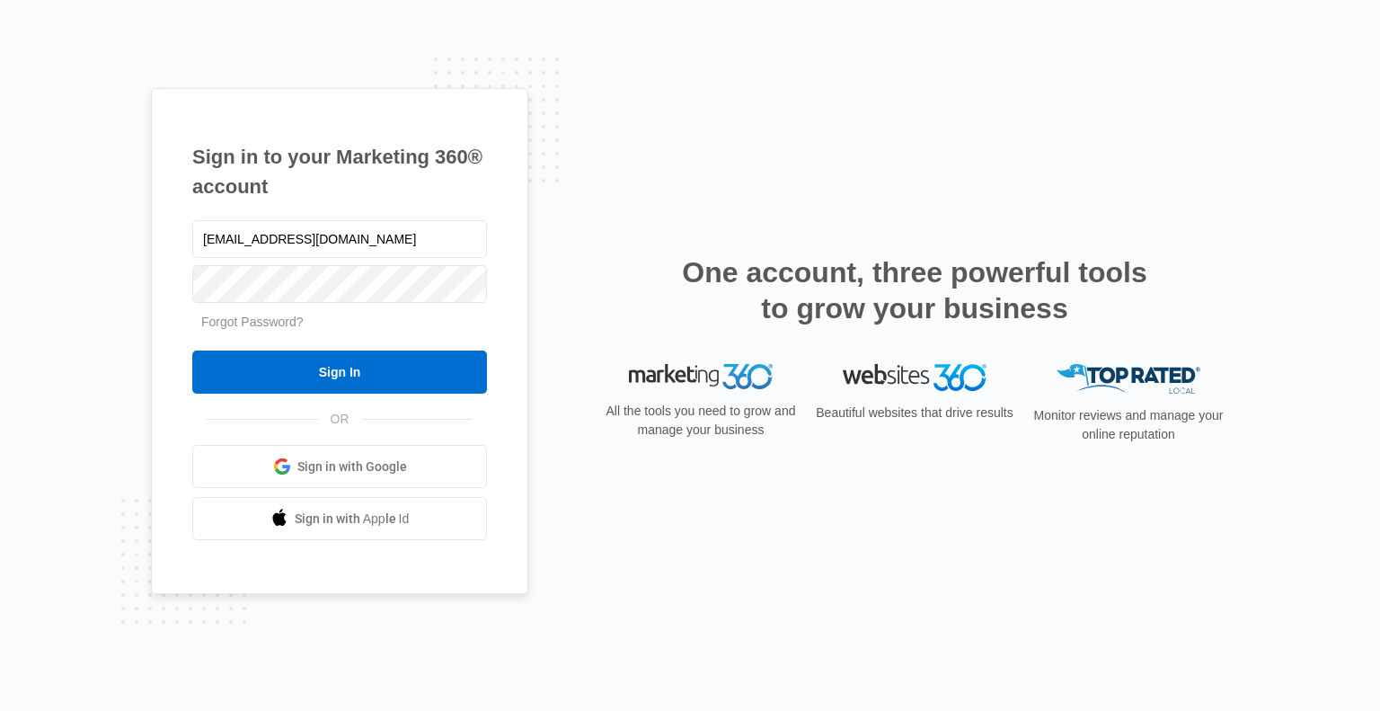
type input "[EMAIL_ADDRESS][DOMAIN_NAME]"
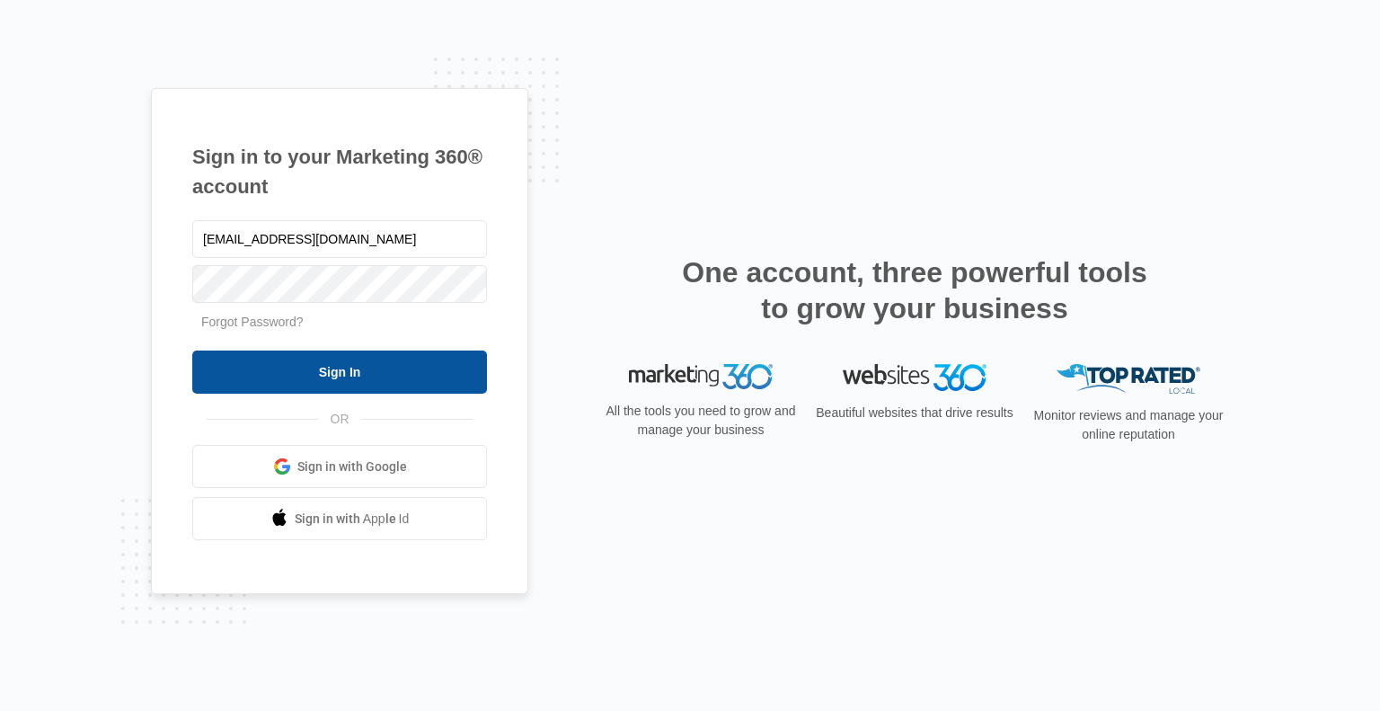
click at [360, 391] on input "Sign In" at bounding box center [339, 371] width 295 height 43
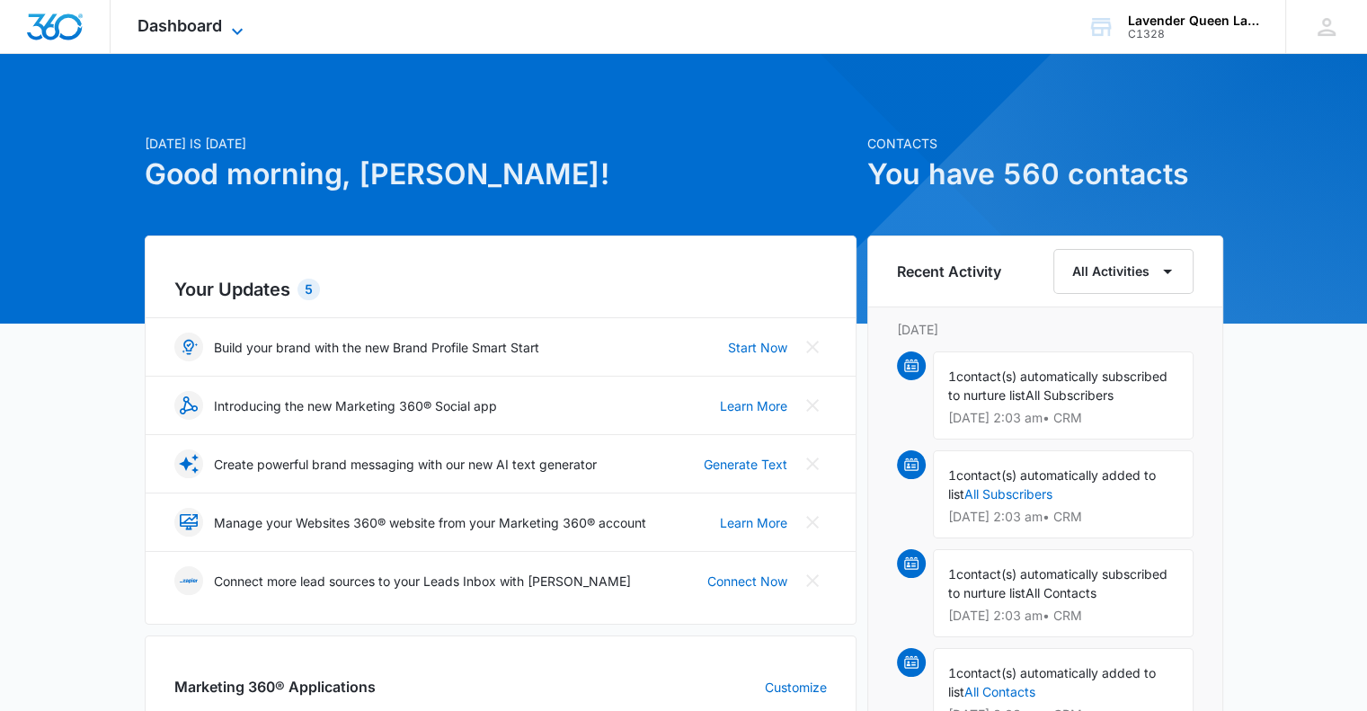
click at [240, 28] on icon at bounding box center [237, 32] width 22 height 22
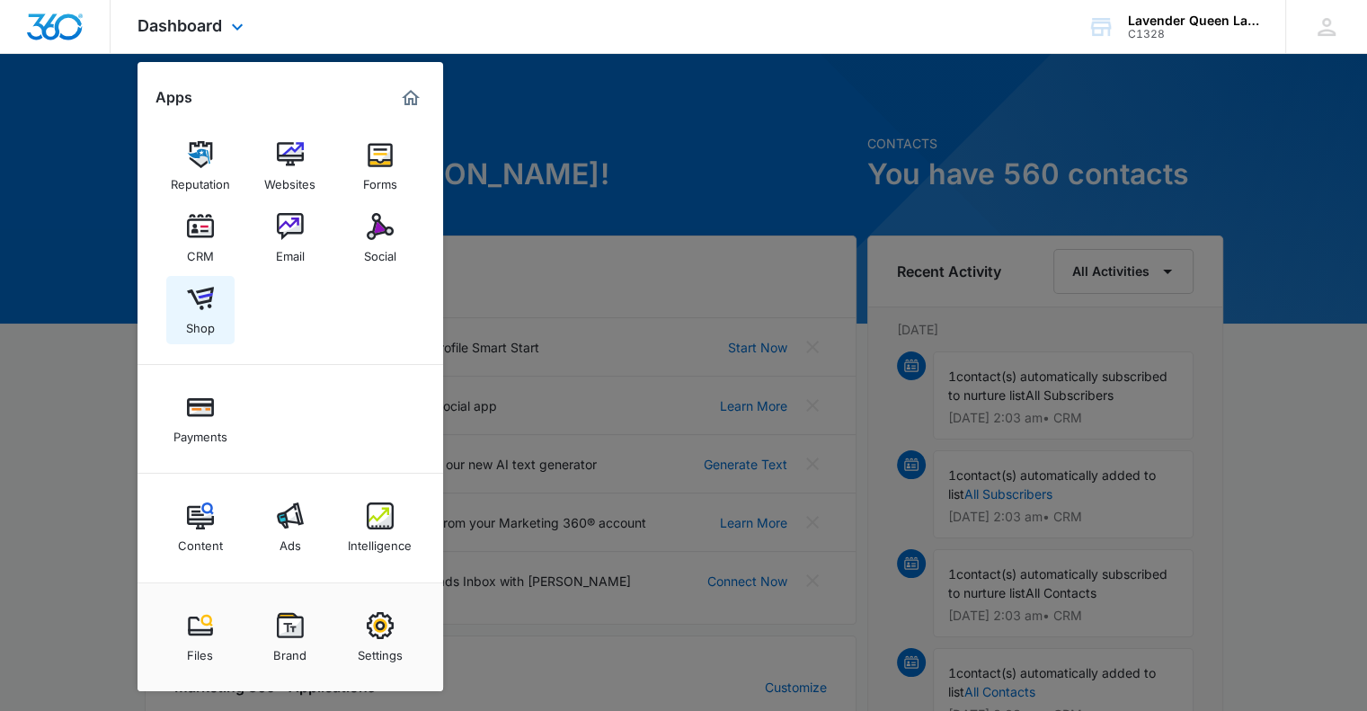
click at [200, 302] on img at bounding box center [200, 298] width 27 height 27
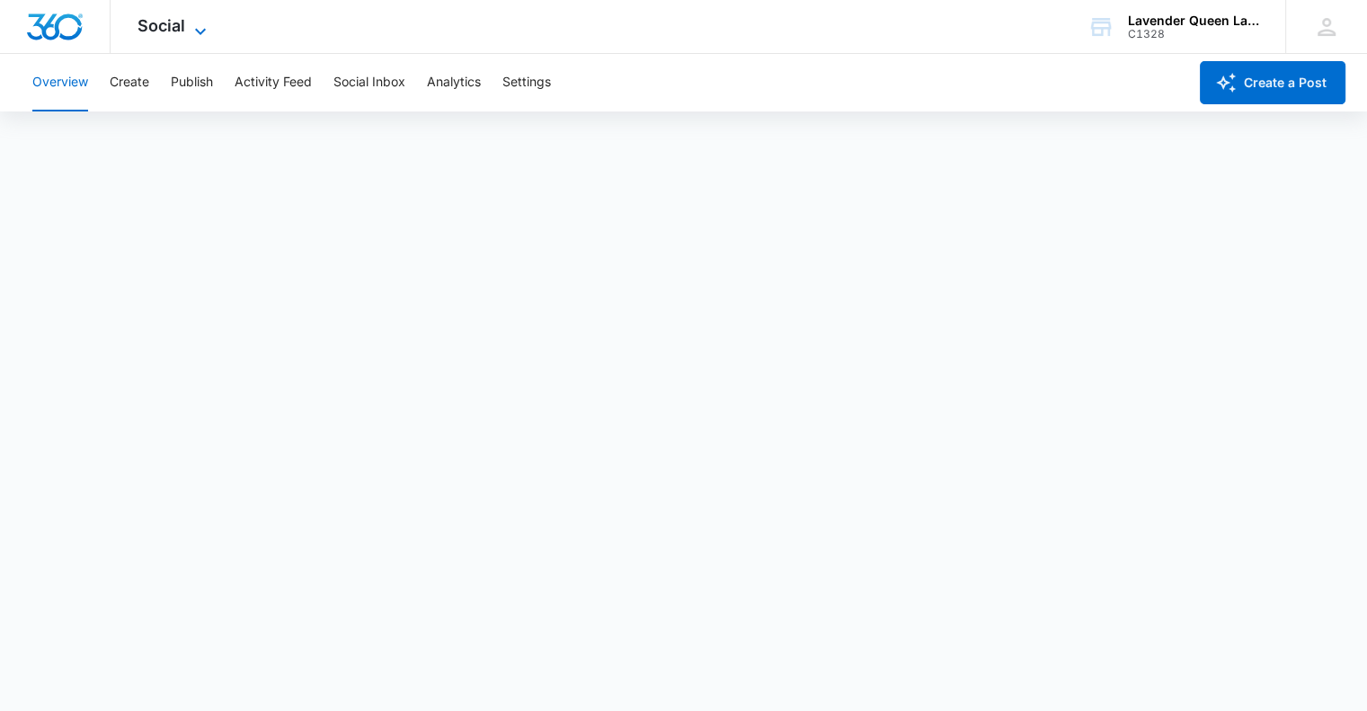
click at [198, 27] on icon at bounding box center [201, 32] width 22 height 22
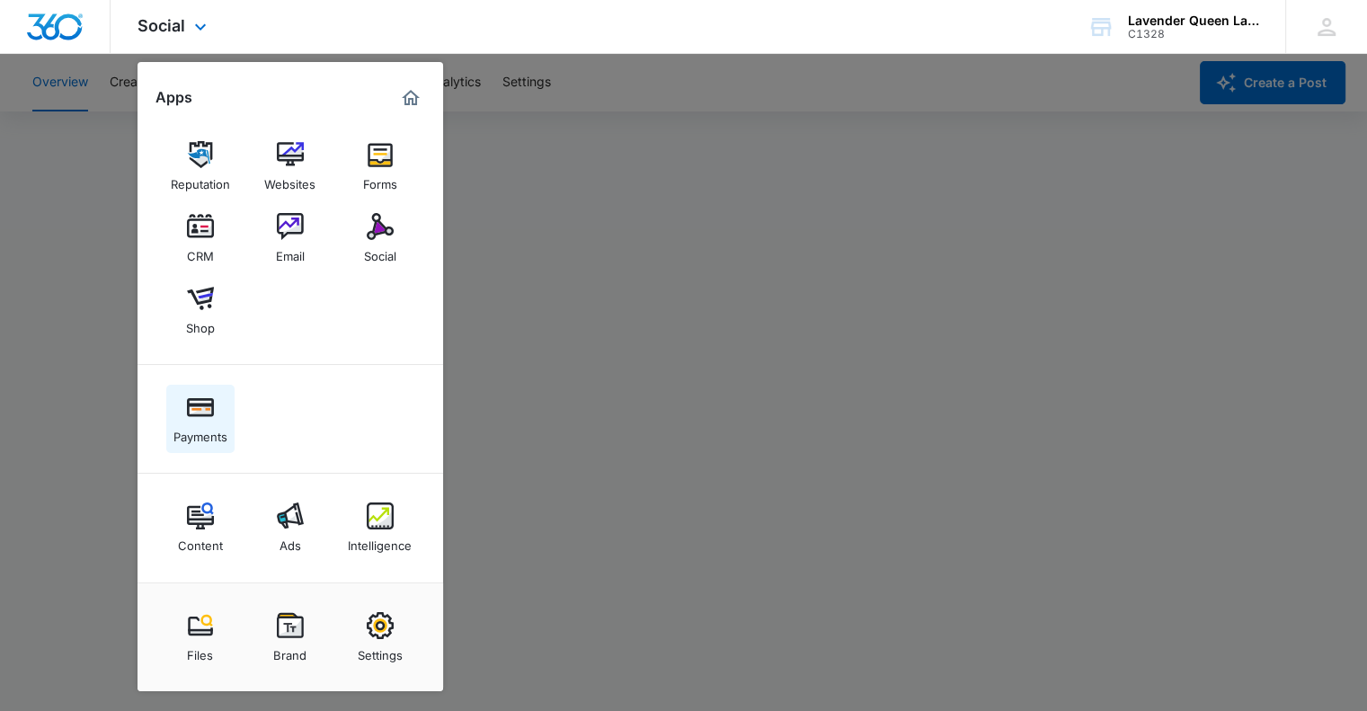
click at [207, 408] on img at bounding box center [200, 407] width 27 height 27
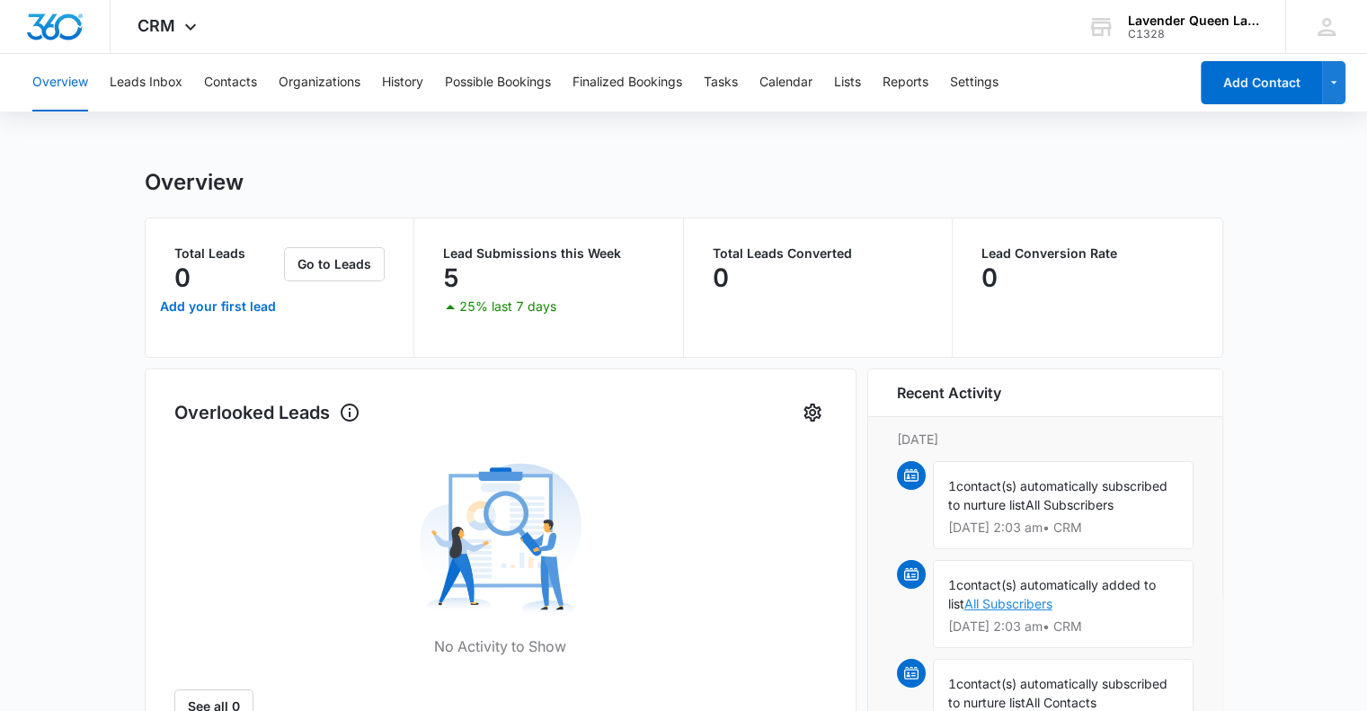
click at [1011, 611] on link "All Subscribers" at bounding box center [1008, 603] width 88 height 15
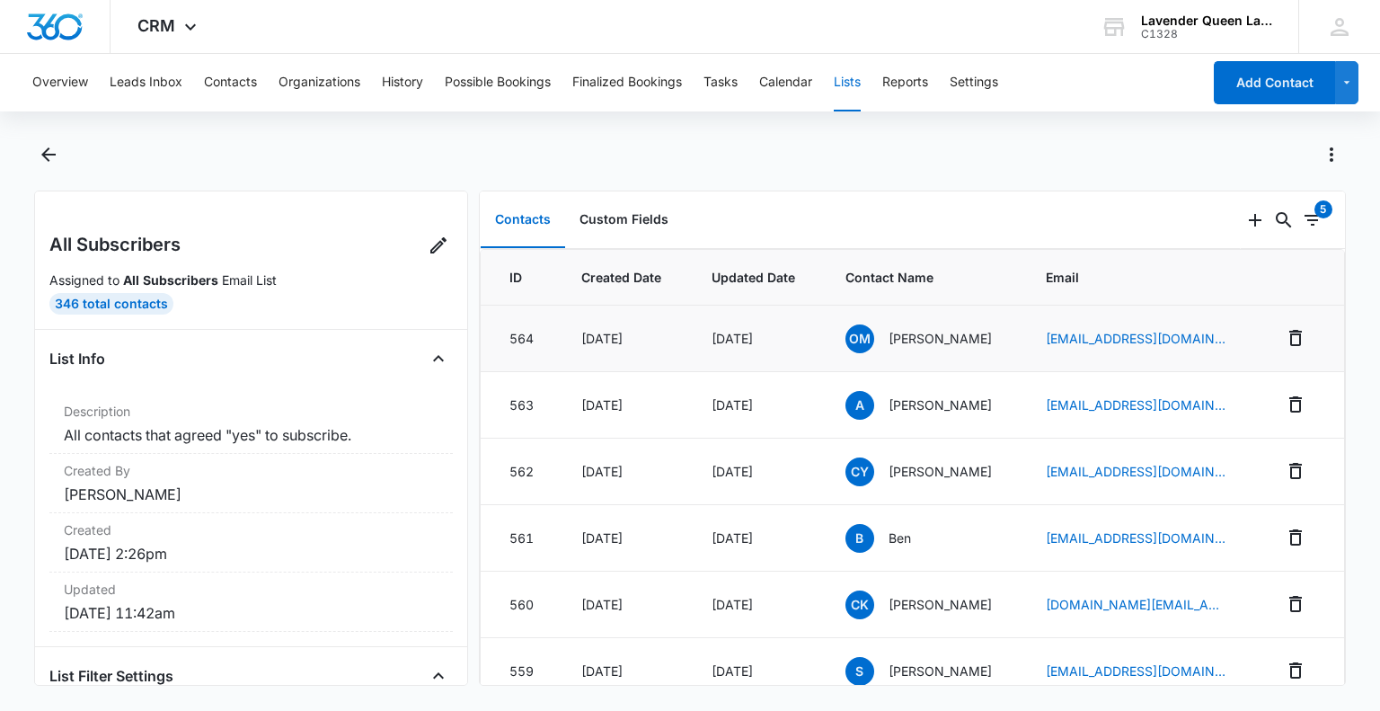
click at [941, 345] on p "Olivier Moreault" at bounding box center [940, 338] width 103 height 19
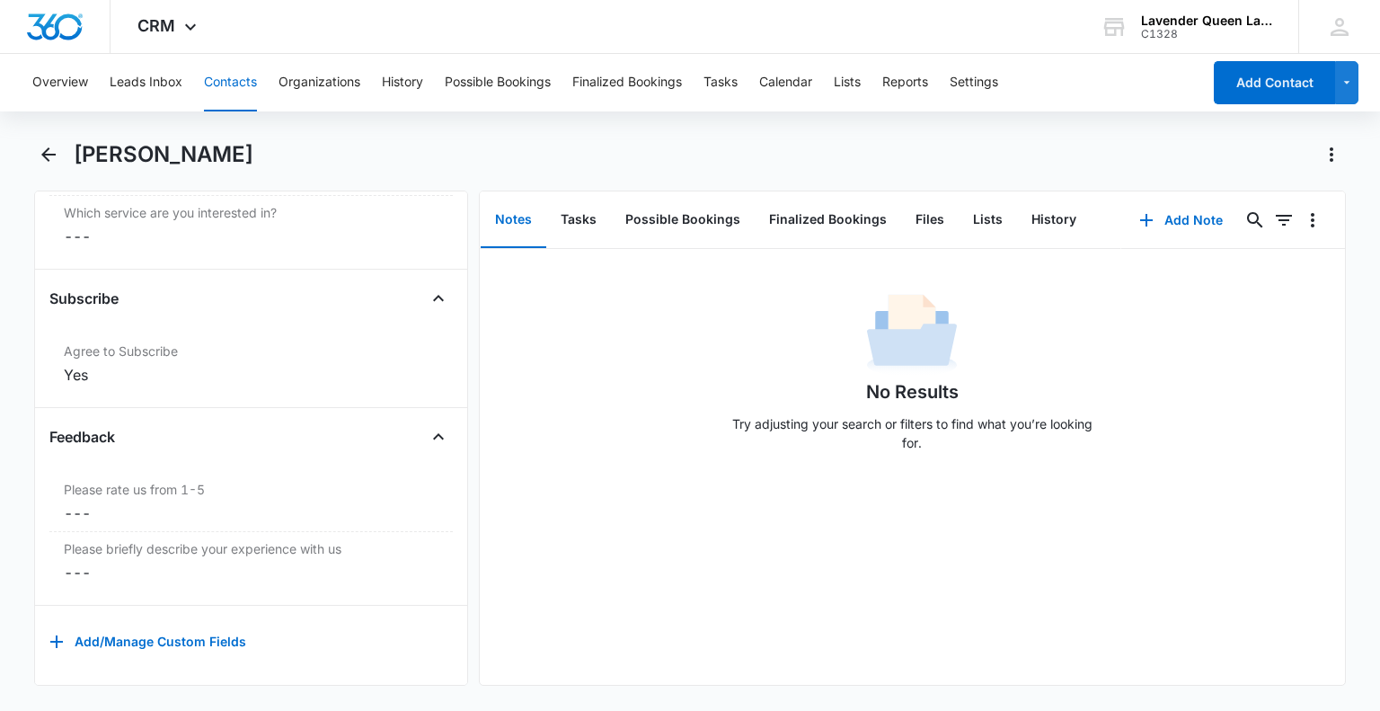
scroll to position [1834, 0]
click at [1344, 28] on icon at bounding box center [1339, 26] width 27 height 27
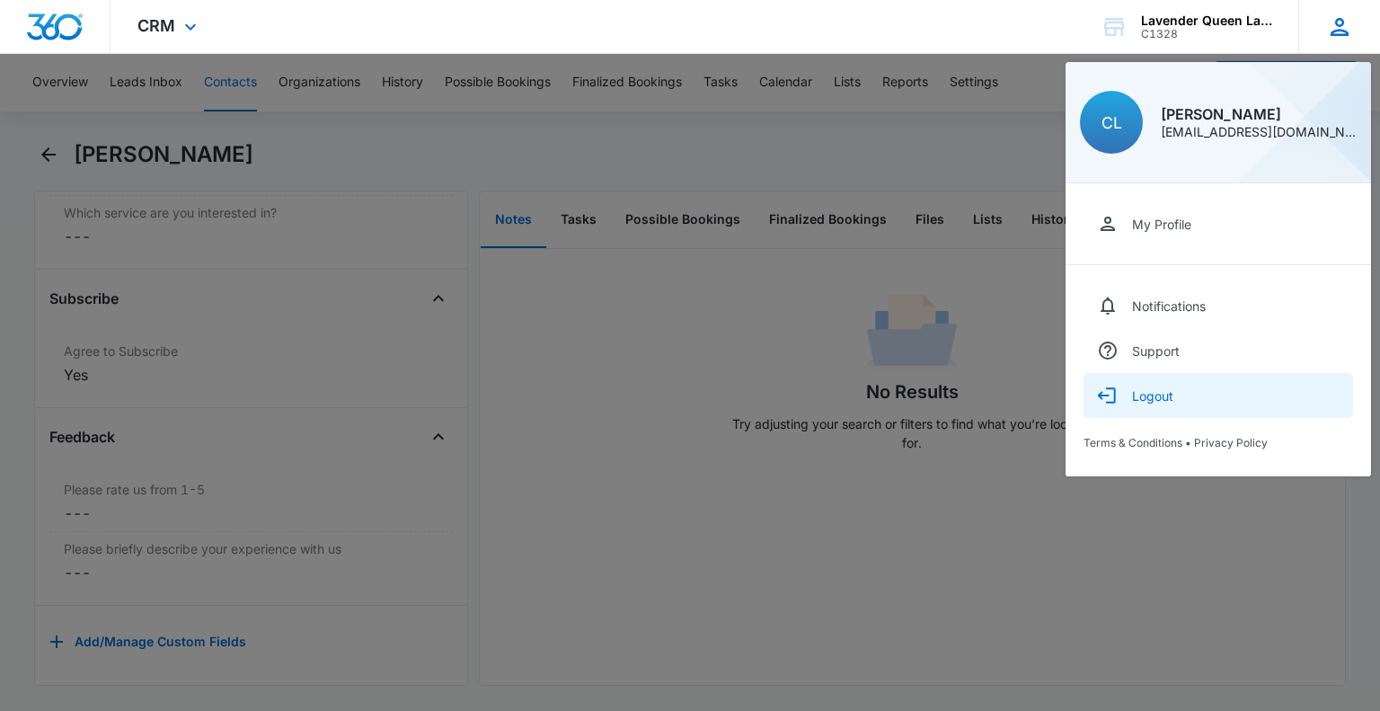
click at [1136, 406] on button "Logout" at bounding box center [1219, 395] width 270 height 45
